Goal: Find specific page/section

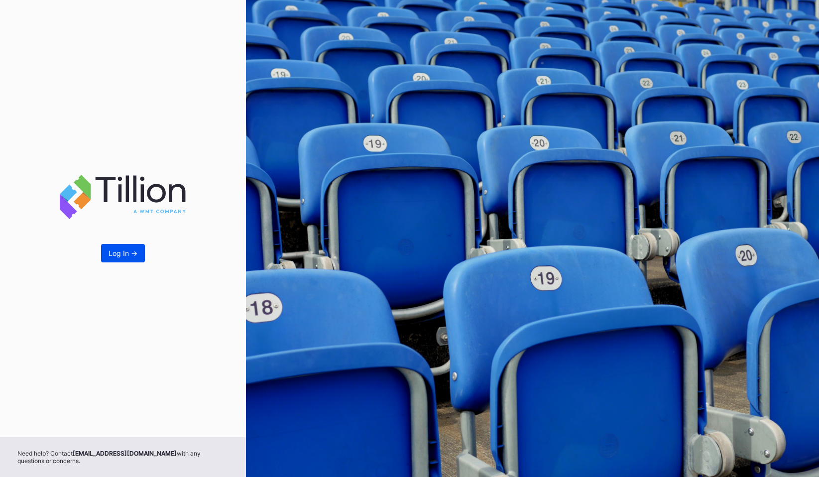
click at [124, 246] on button "Log In ->" at bounding box center [123, 253] width 44 height 18
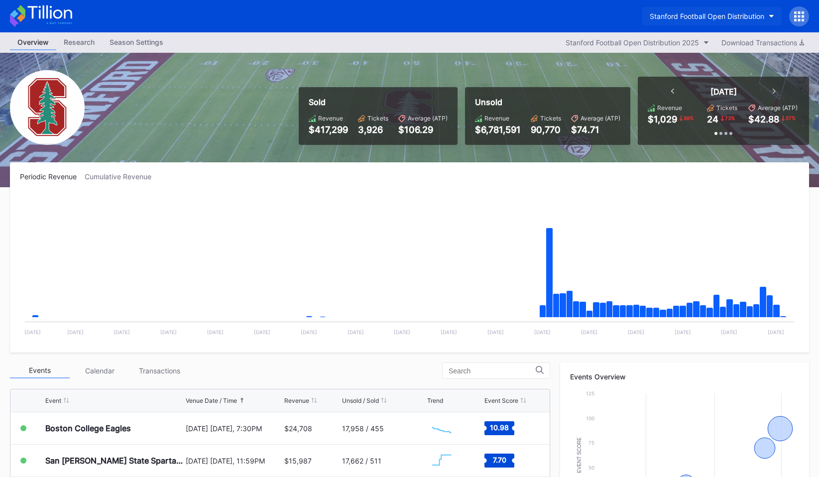
click at [680, 19] on div "Stanford Football Open Distribution" at bounding box center [707, 16] width 115 height 8
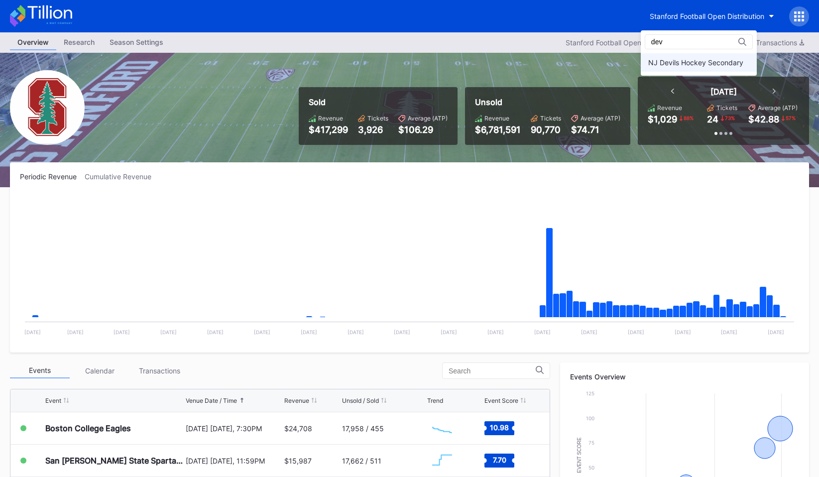
type input "dev"
click at [662, 65] on div "NJ Devils Hockey Secondary" at bounding box center [695, 62] width 95 height 8
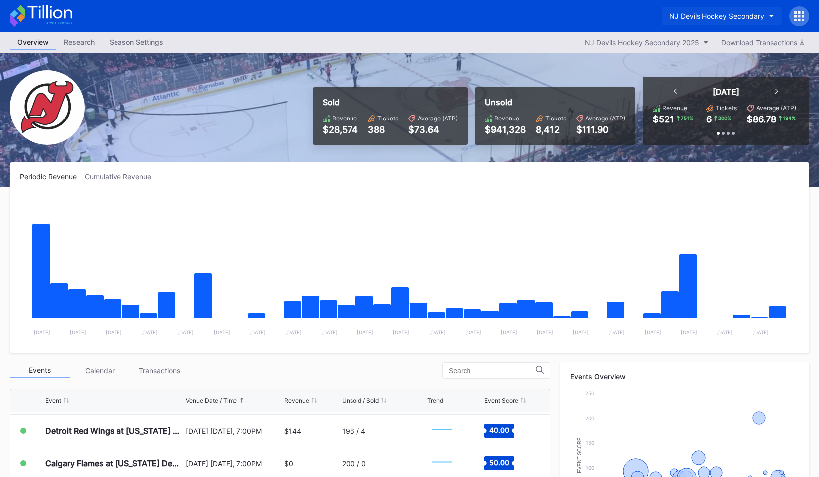
click at [692, 19] on div "NJ Devils Hockey Secondary" at bounding box center [716, 16] width 95 height 8
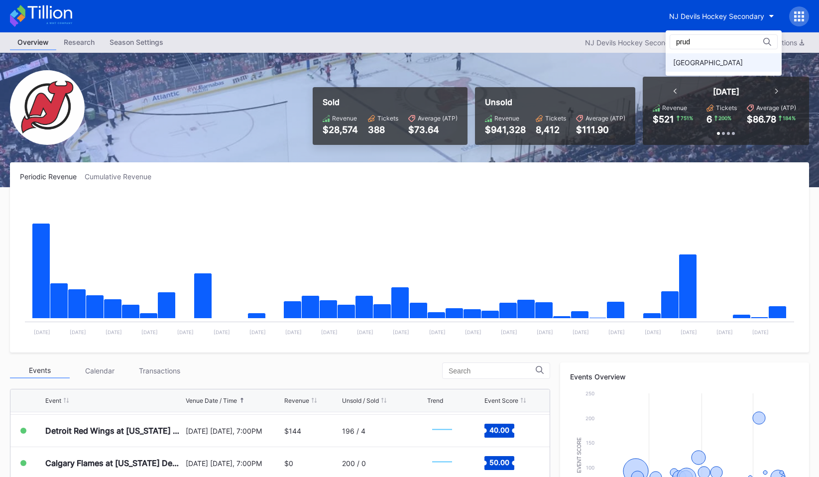
type input "prud"
click at [700, 59] on div "[GEOGRAPHIC_DATA]" at bounding box center [708, 62] width 70 height 8
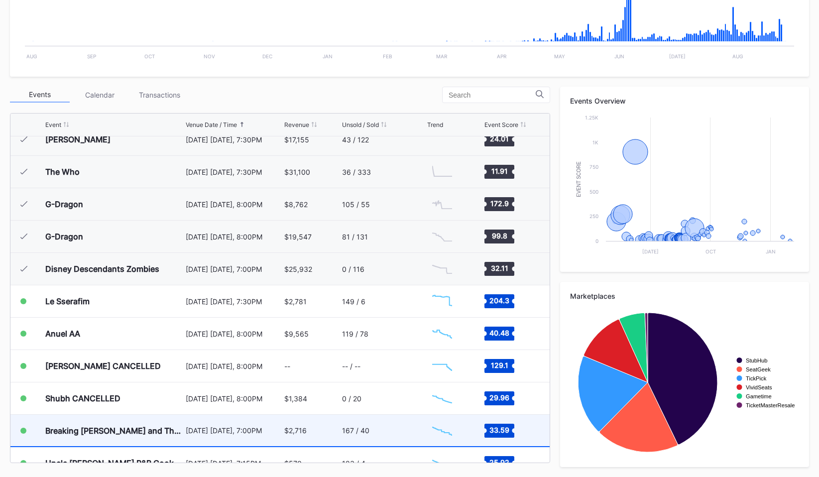
scroll to position [1144, 0]
